Goal: Share content

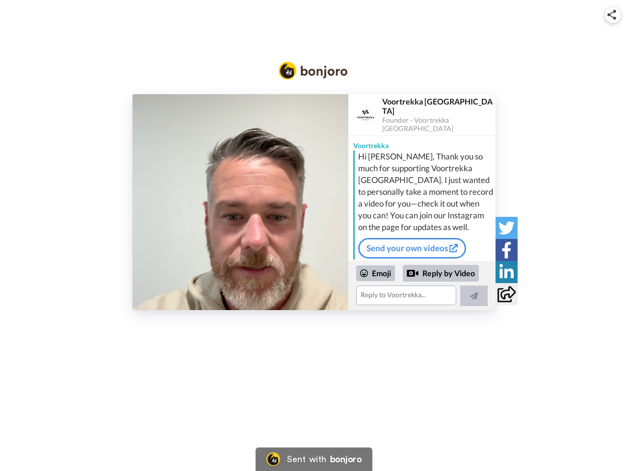
click at [613, 15] on img at bounding box center [611, 15] width 9 height 10
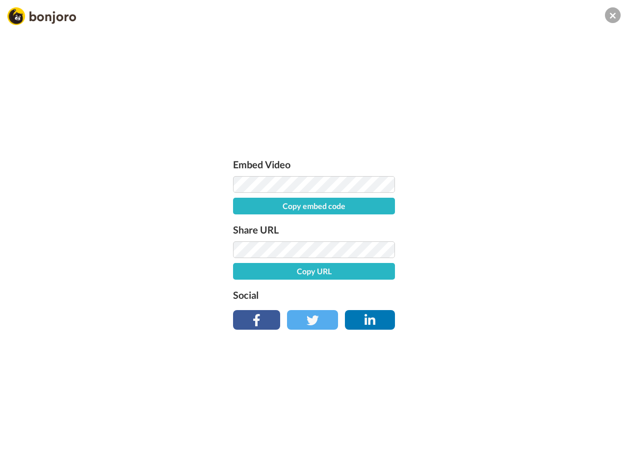
click at [240, 202] on button "Copy embed code" at bounding box center [314, 206] width 162 height 17
click at [422, 285] on div "Embed Video Embed code copied! Share URL Copy URL Social" at bounding box center [314, 288] width 628 height 471
click at [376, 273] on button "Copy URL" at bounding box center [314, 271] width 162 height 17
click at [441, 273] on div "Embed Video Embed code copied! Share URL URL copied! Social" at bounding box center [314, 288] width 628 height 471
click at [474, 296] on div "Embed Video Embed code copied! Share URL URL copied! Social" at bounding box center [314, 288] width 628 height 471
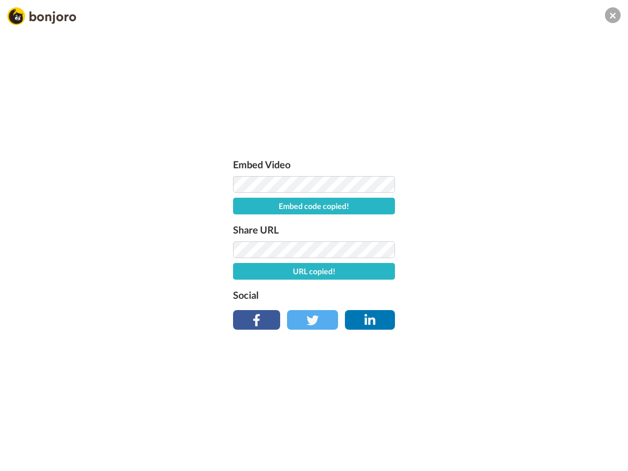
click at [506, 228] on div "Embed Video Embed code copied! Share URL URL copied! Social" at bounding box center [314, 288] width 628 height 471
click at [506, 250] on div "Embed Video Embed code copied! Share URL URL copied! Social" at bounding box center [314, 288] width 628 height 471
click at [506, 272] on div "Embed Video Embed code copied! Share URL URL copied! Social" at bounding box center [314, 288] width 628 height 471
click at [506, 294] on div "Embed Video Embed code copied! Share URL URL copied! Social" at bounding box center [314, 288] width 628 height 471
